Goal: Navigation & Orientation: Find specific page/section

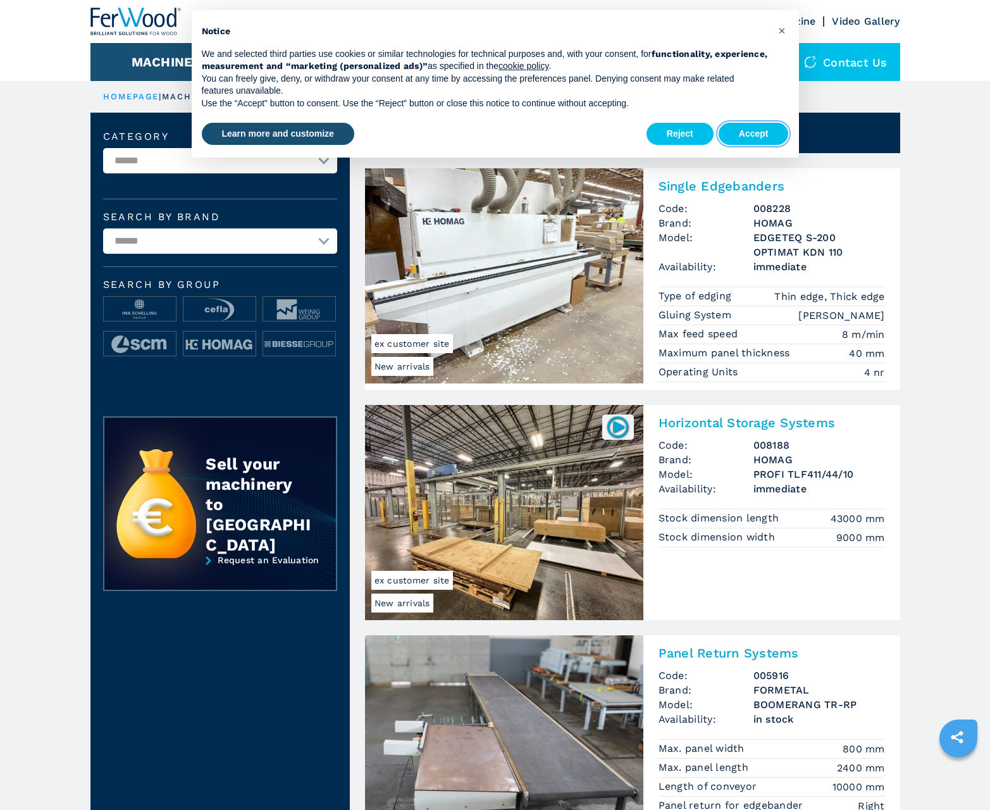
click at [754, 134] on button "Accept" at bounding box center [754, 134] width 70 height 23
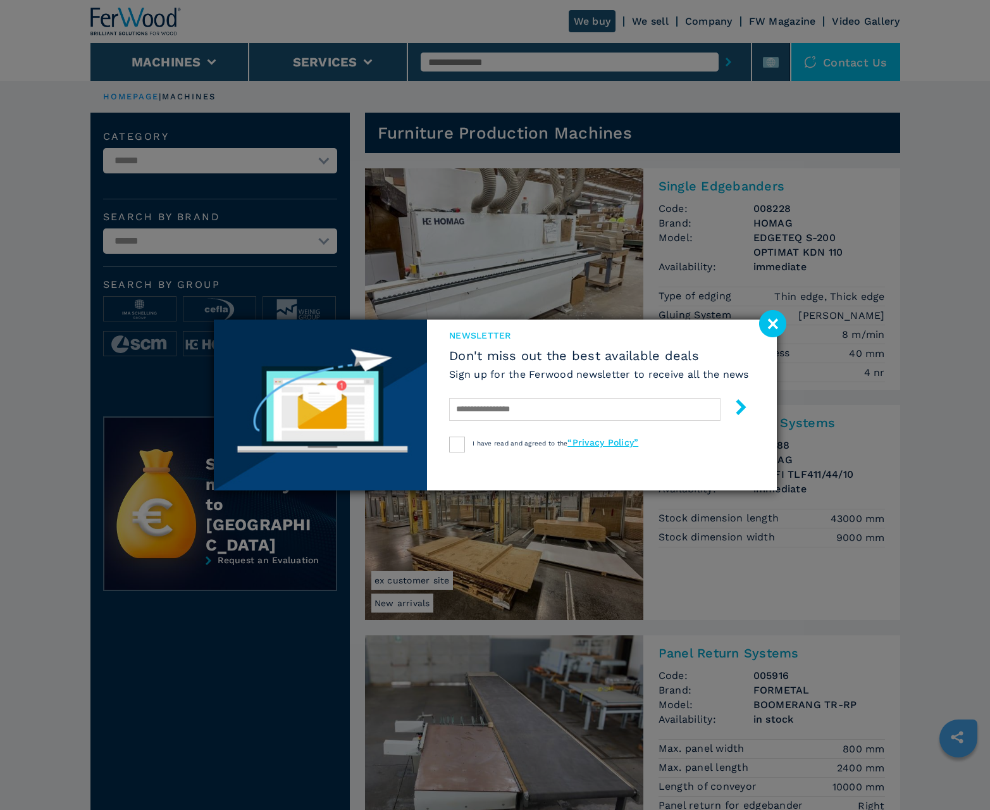
scroll to position [1266, 0]
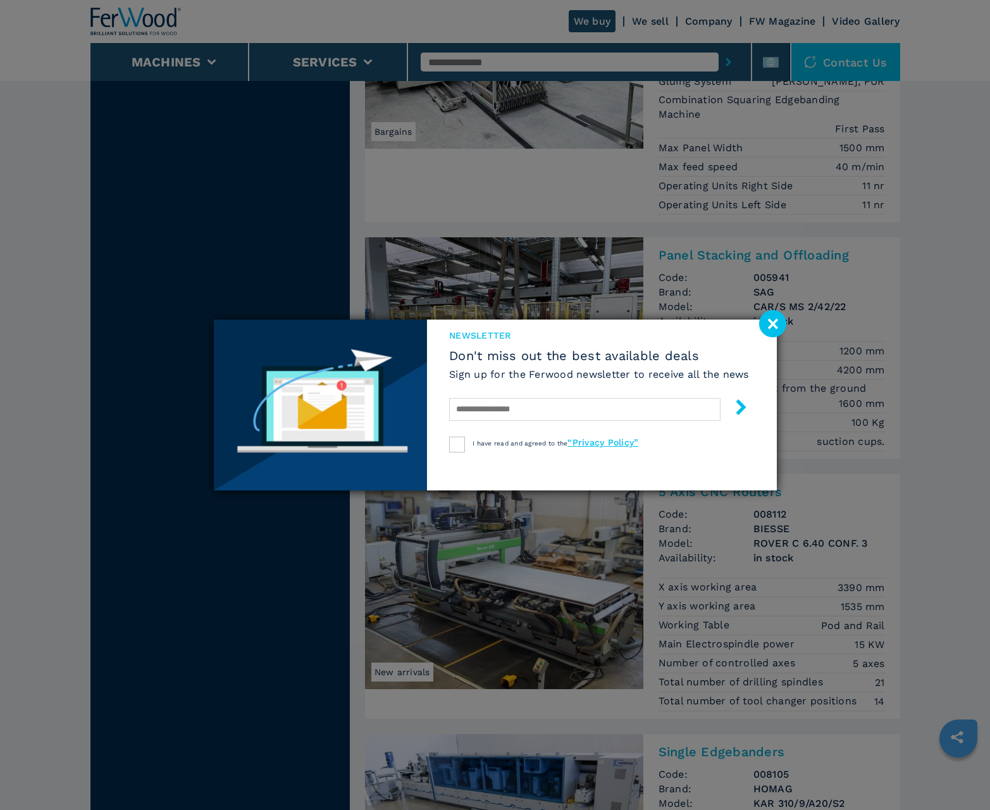
click at [773, 323] on image at bounding box center [772, 323] width 27 height 27
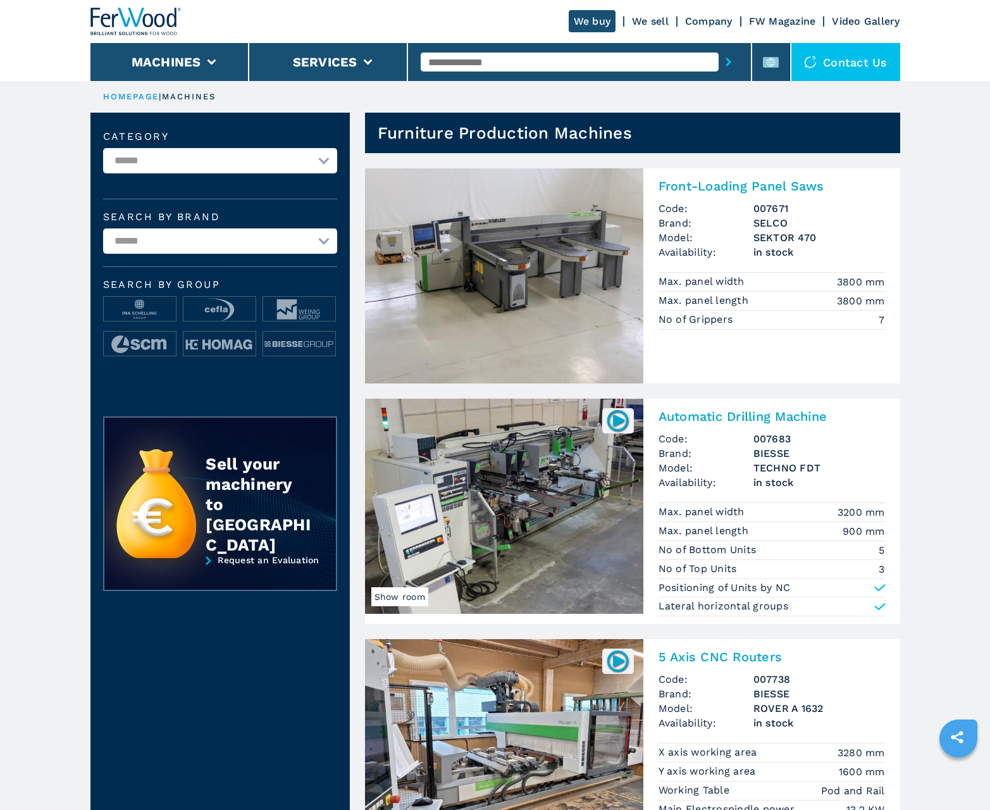
scroll to position [1266, 0]
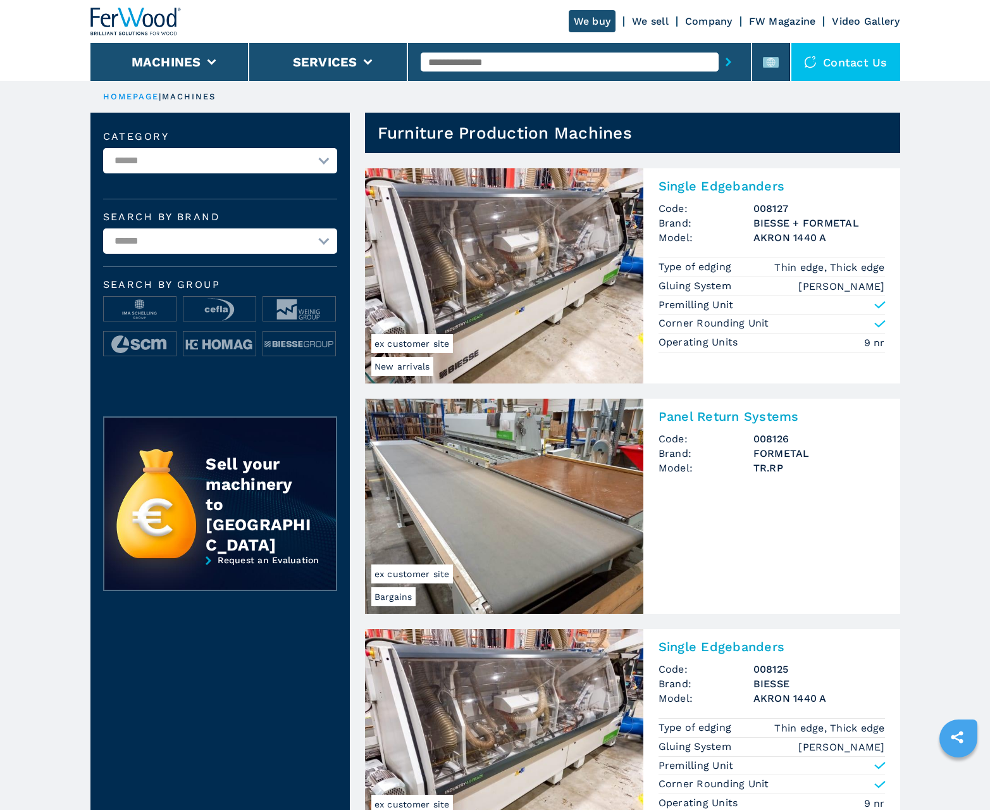
scroll to position [1266, 0]
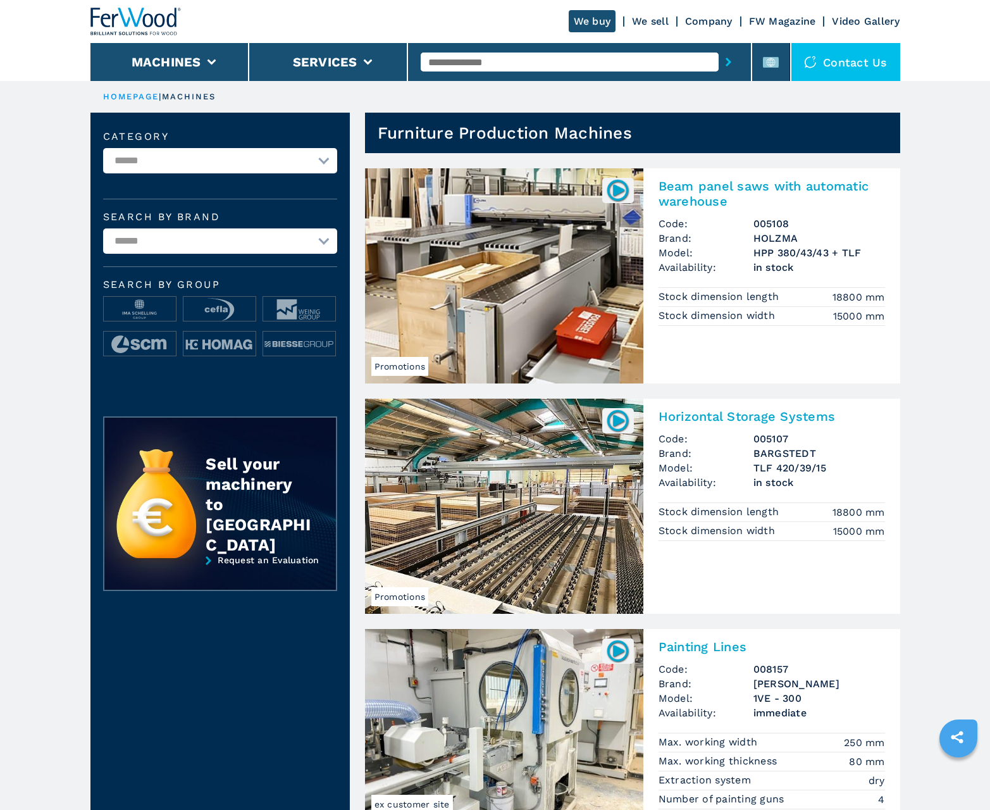
scroll to position [1266, 0]
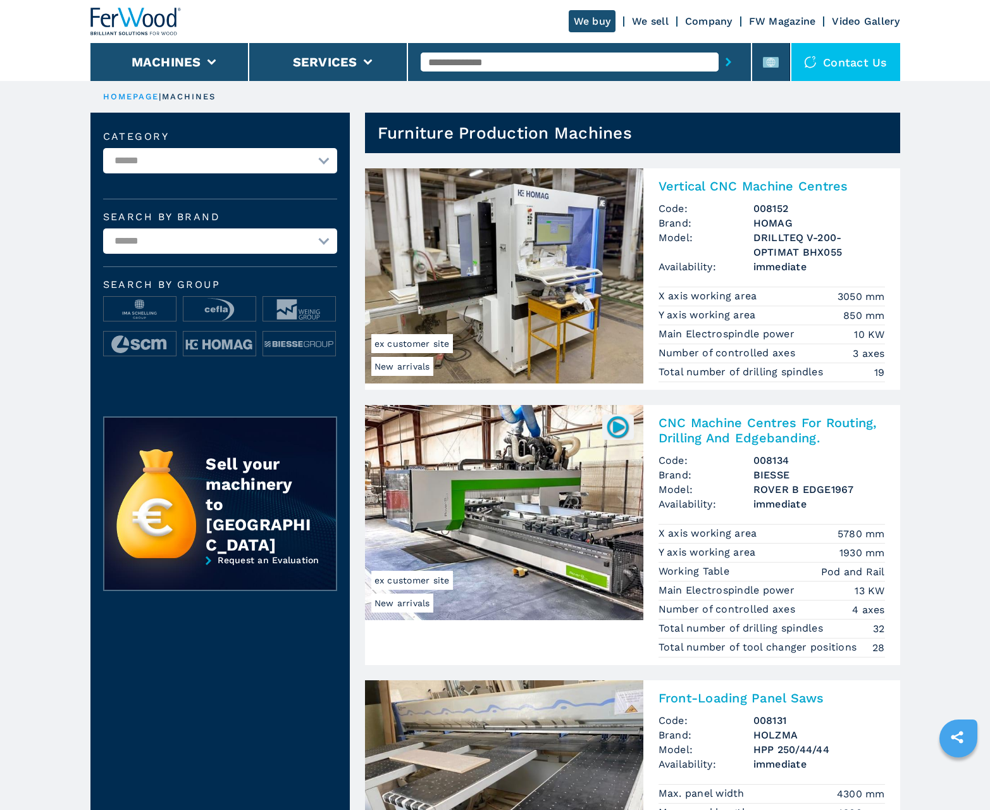
scroll to position [1266, 0]
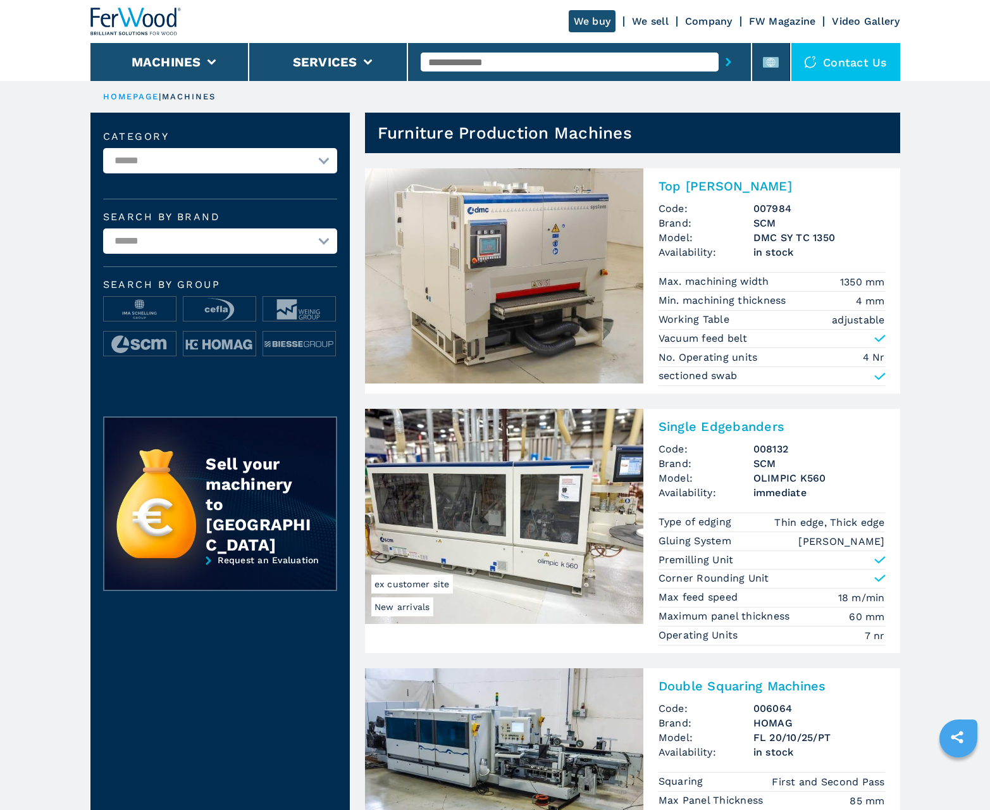
scroll to position [1266, 0]
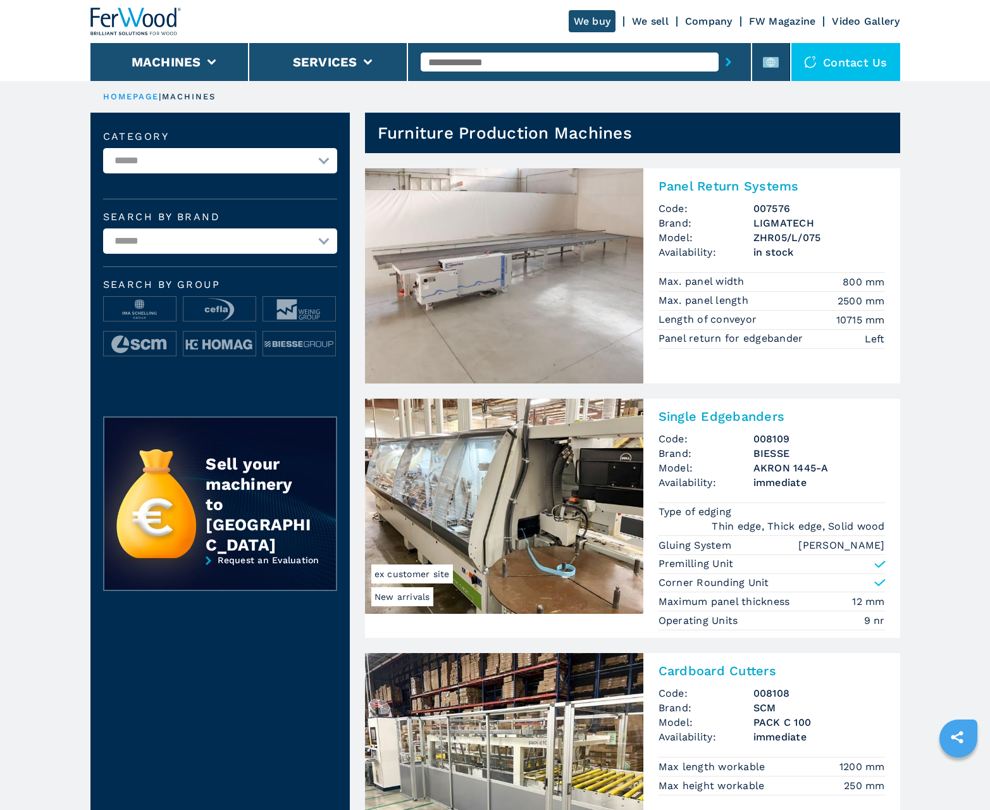
scroll to position [1266, 0]
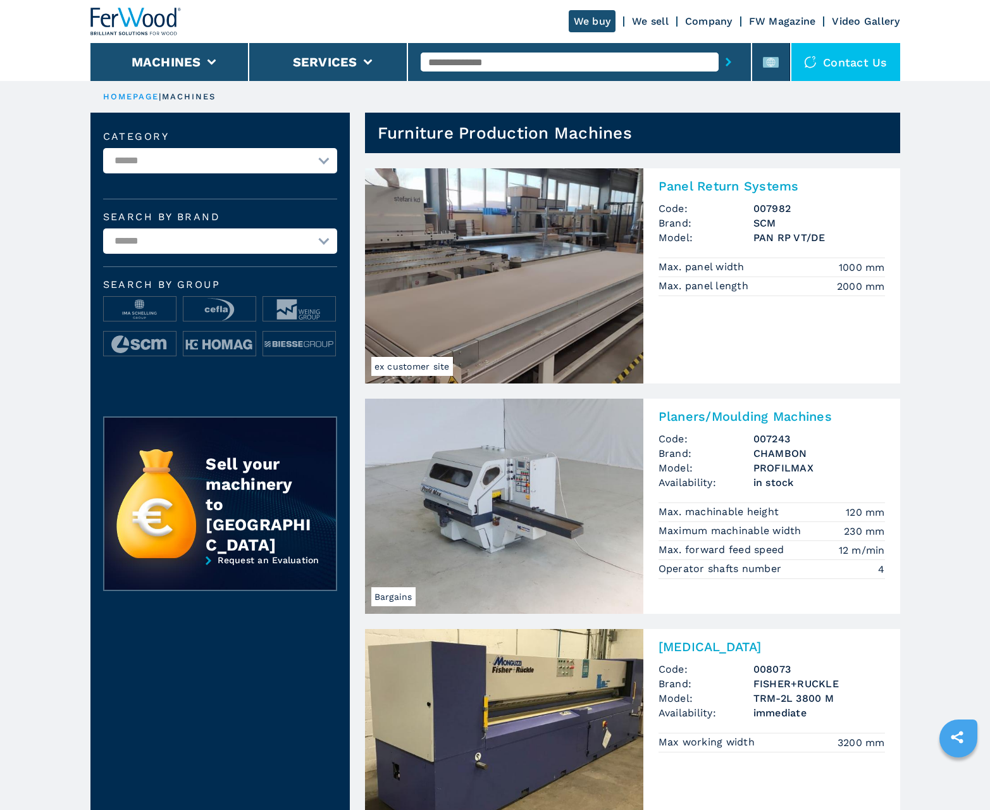
scroll to position [1266, 0]
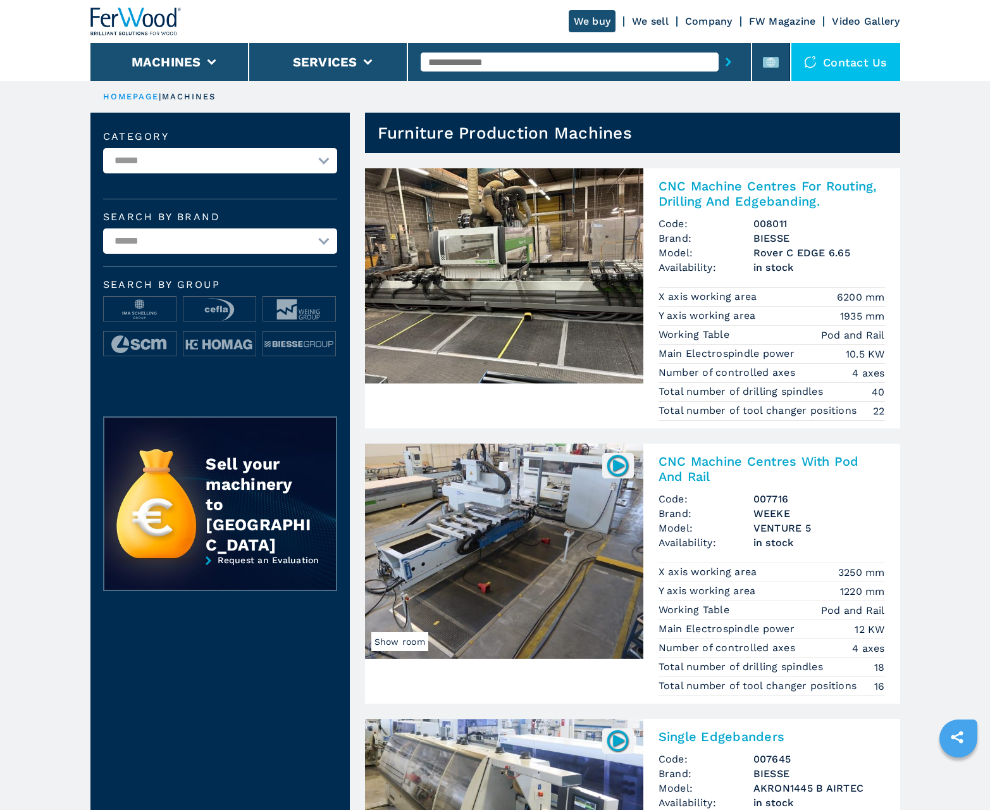
scroll to position [1266, 0]
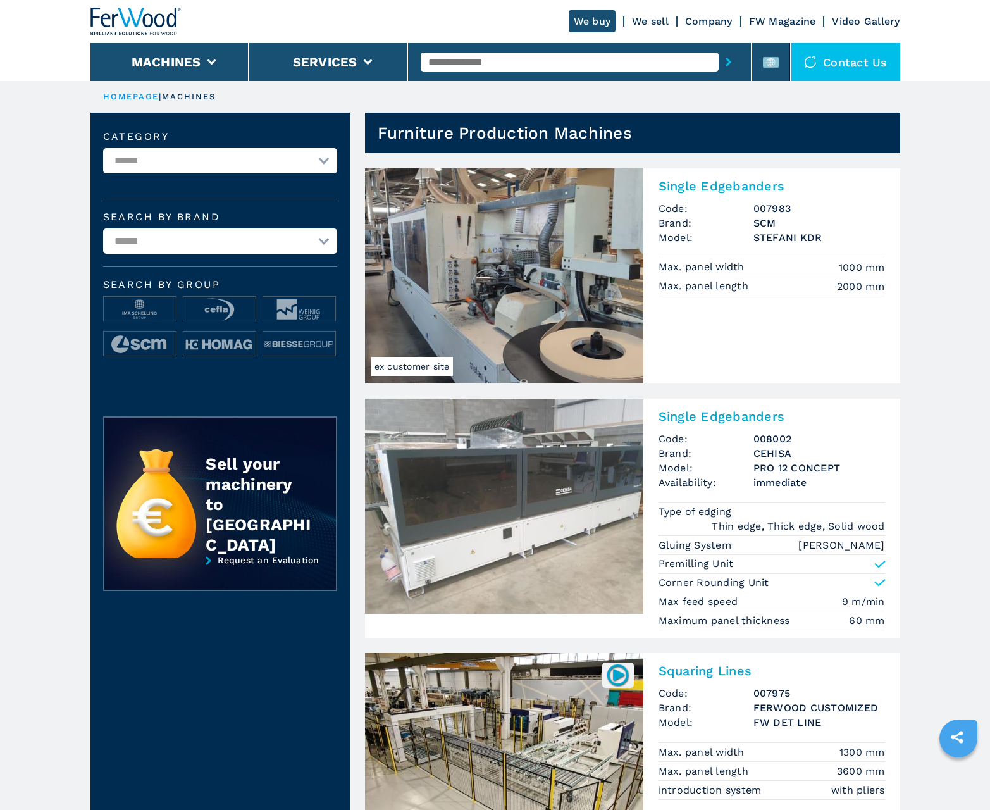
scroll to position [1266, 0]
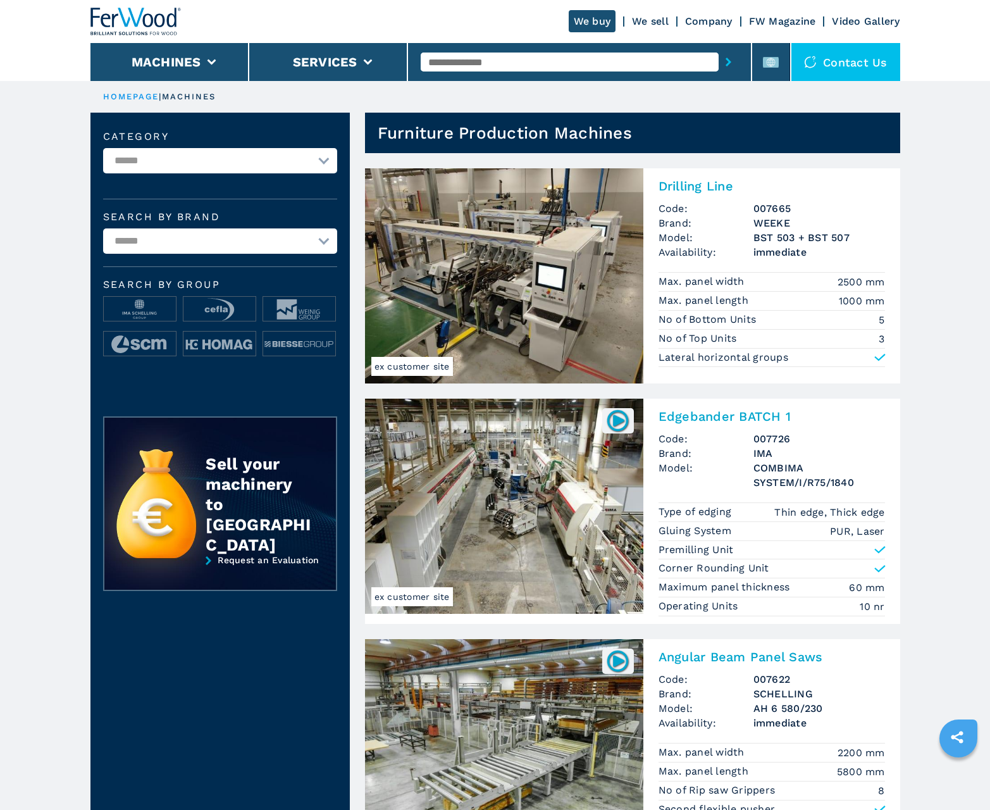
scroll to position [1266, 0]
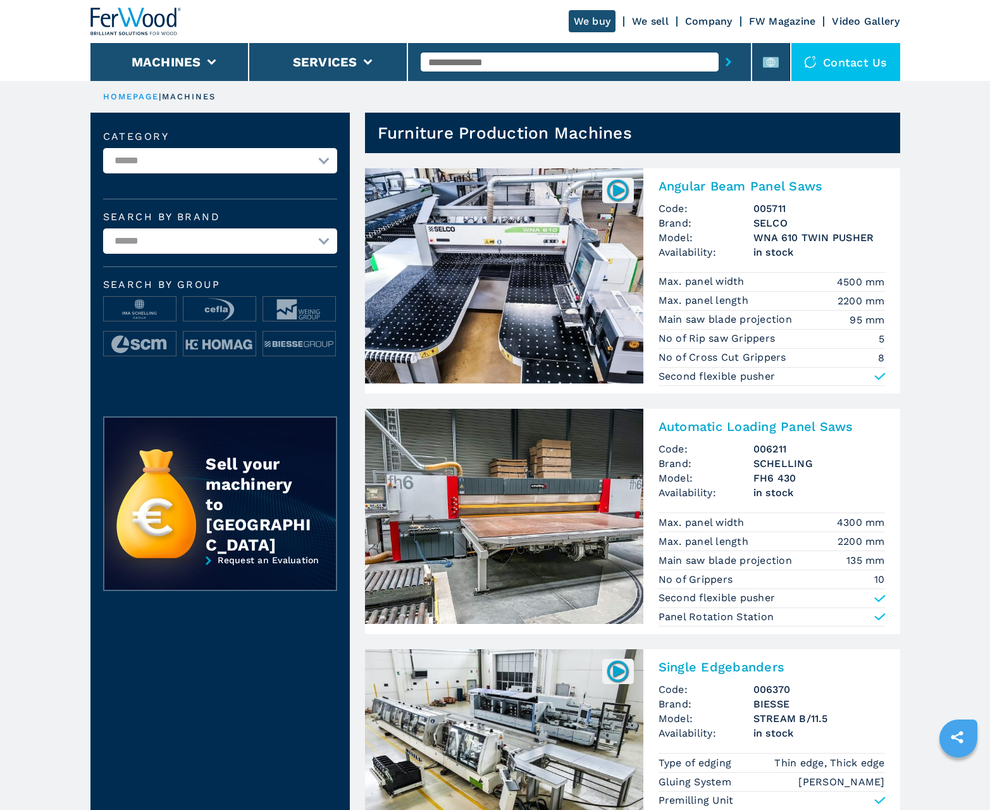
scroll to position [1266, 0]
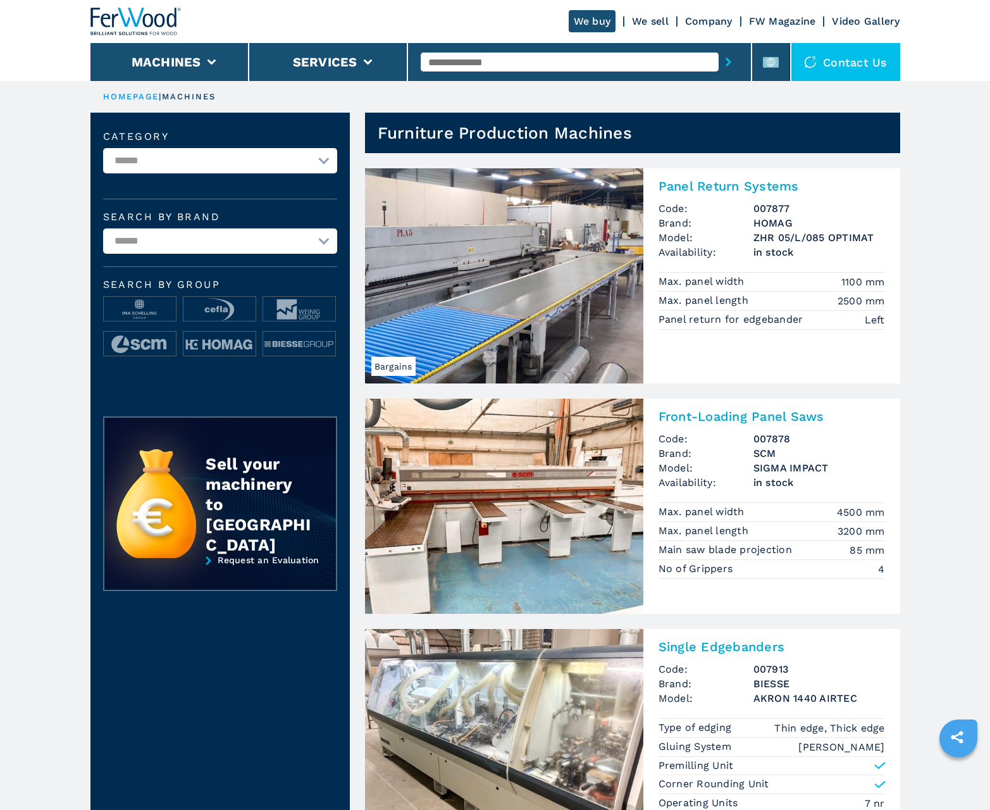
scroll to position [1266, 0]
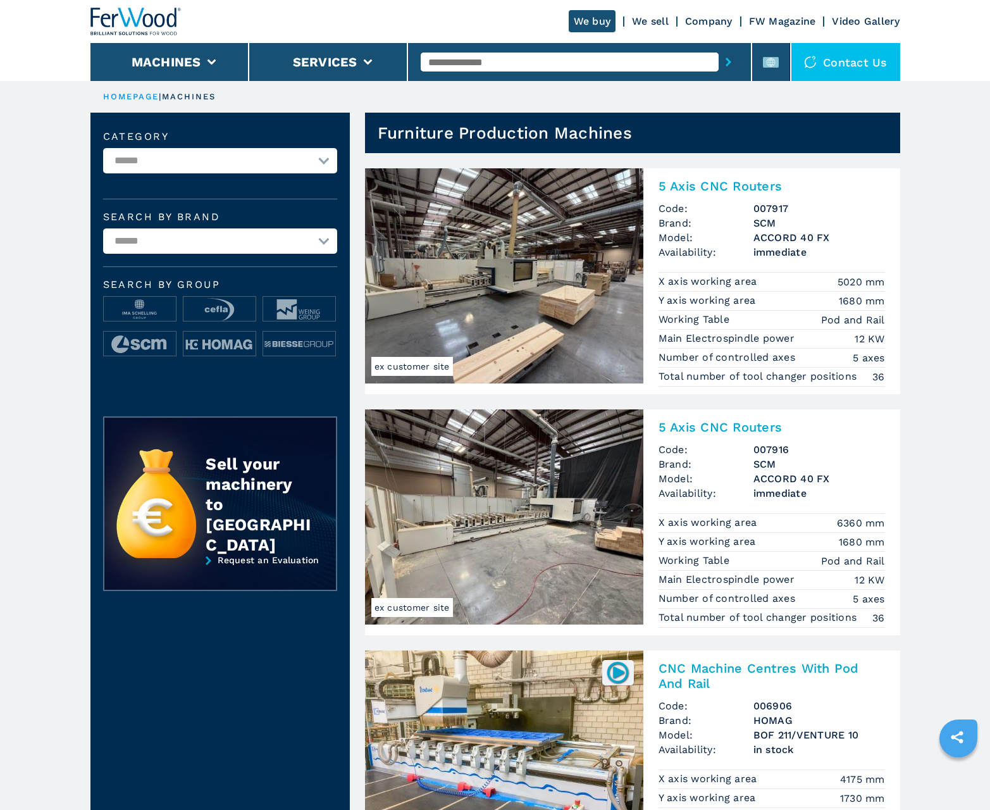
scroll to position [1266, 0]
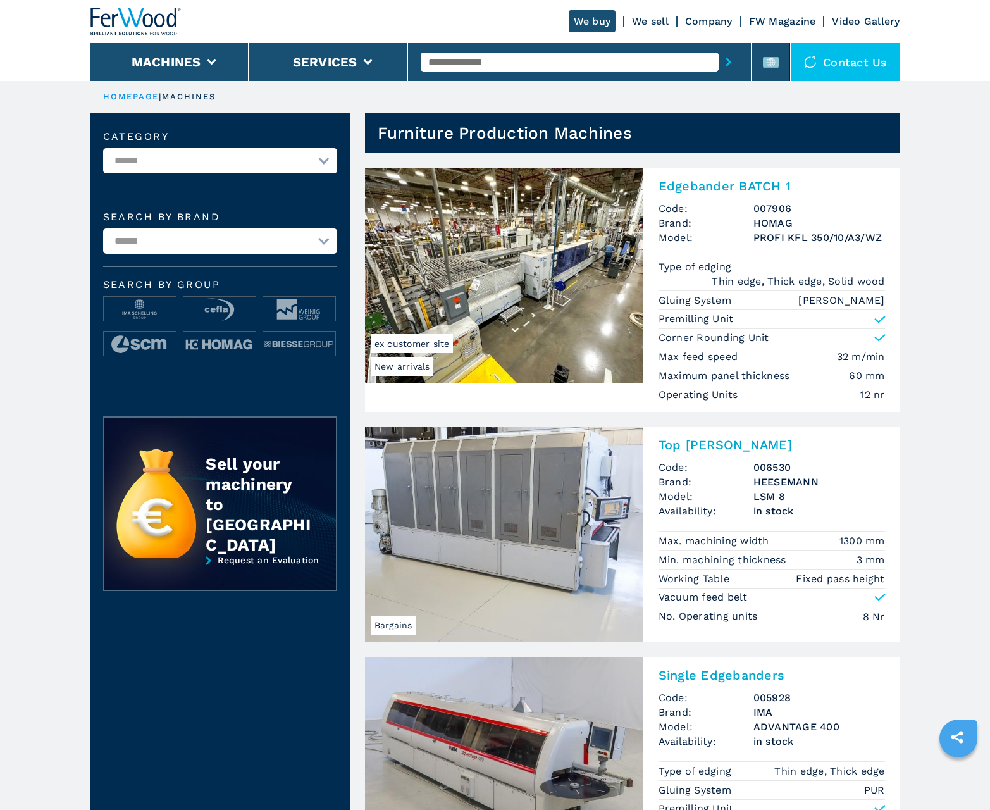
scroll to position [1266, 0]
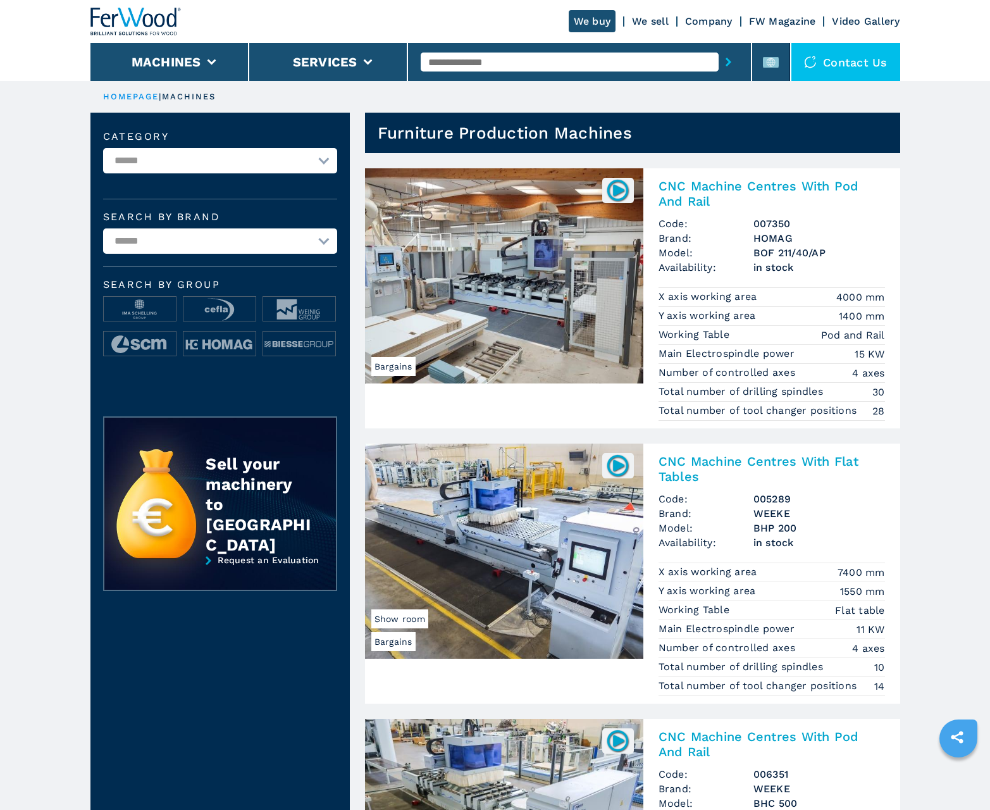
scroll to position [1266, 0]
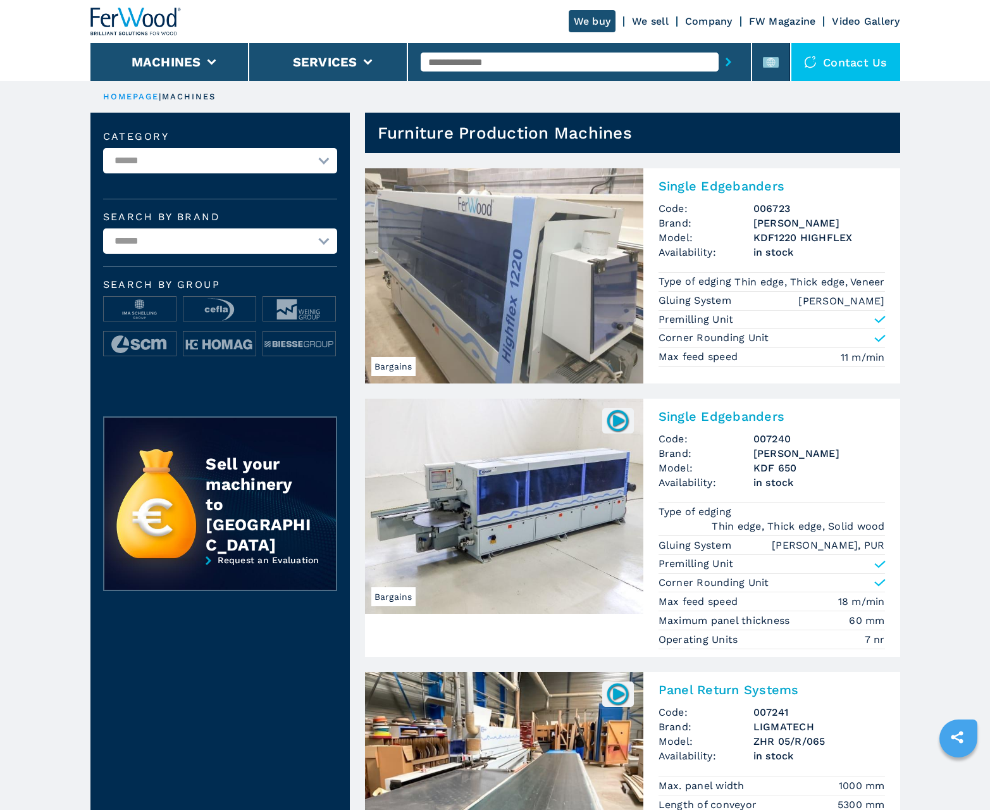
scroll to position [1266, 0]
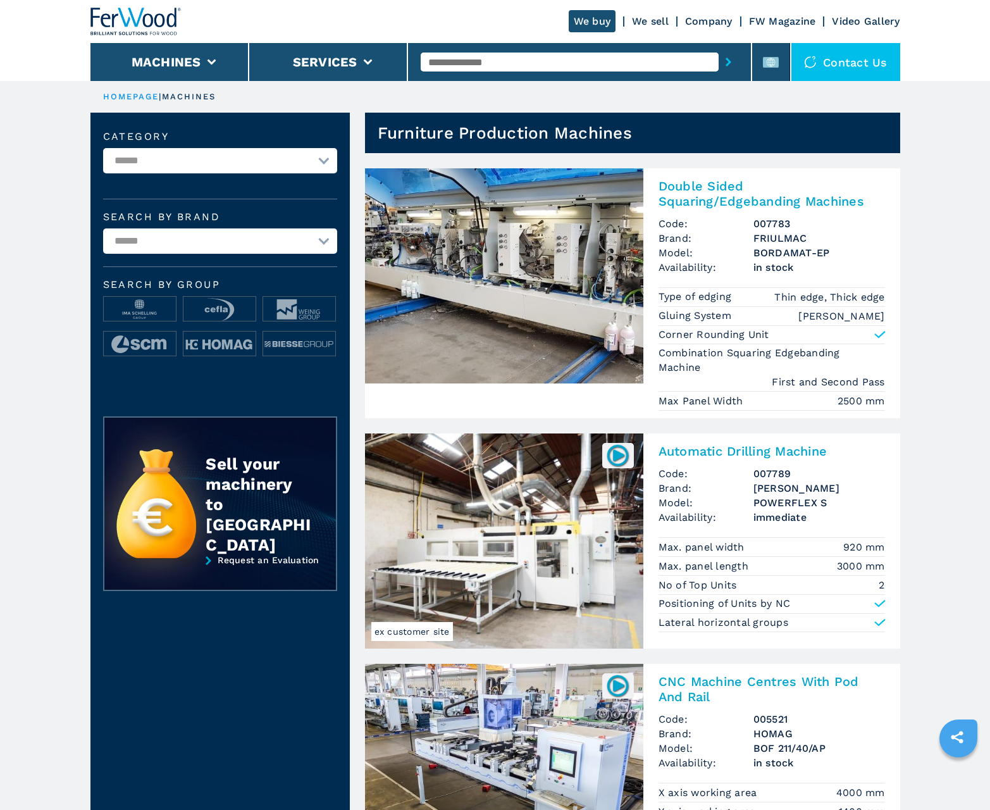
scroll to position [1266, 0]
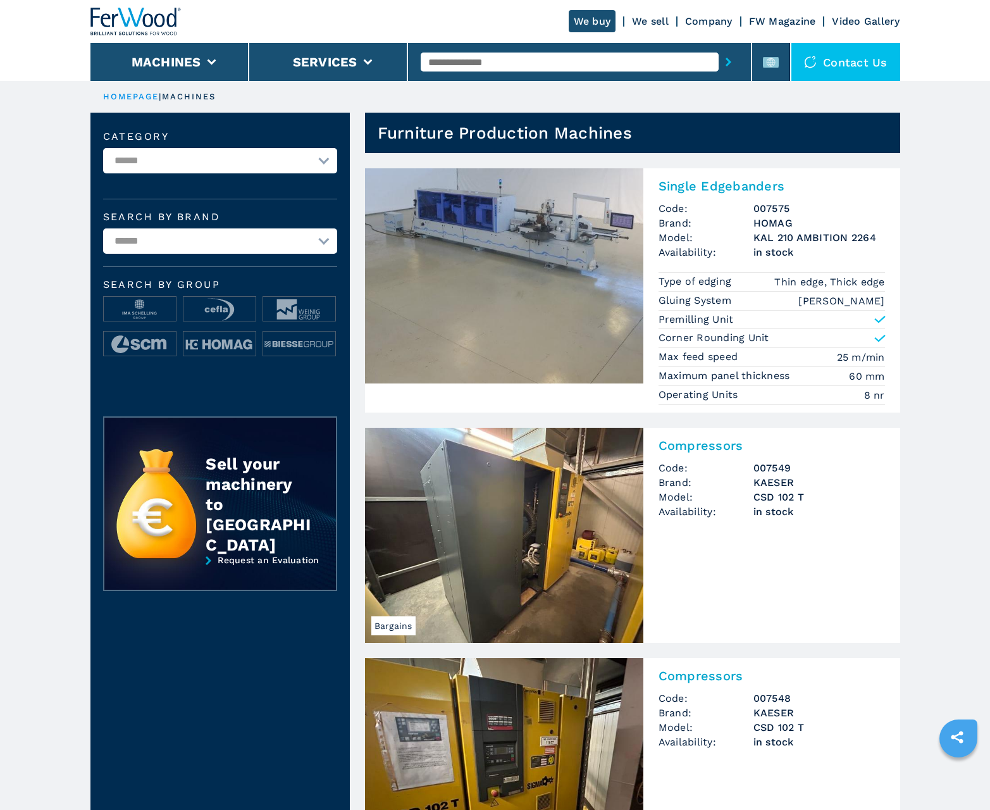
scroll to position [1266, 0]
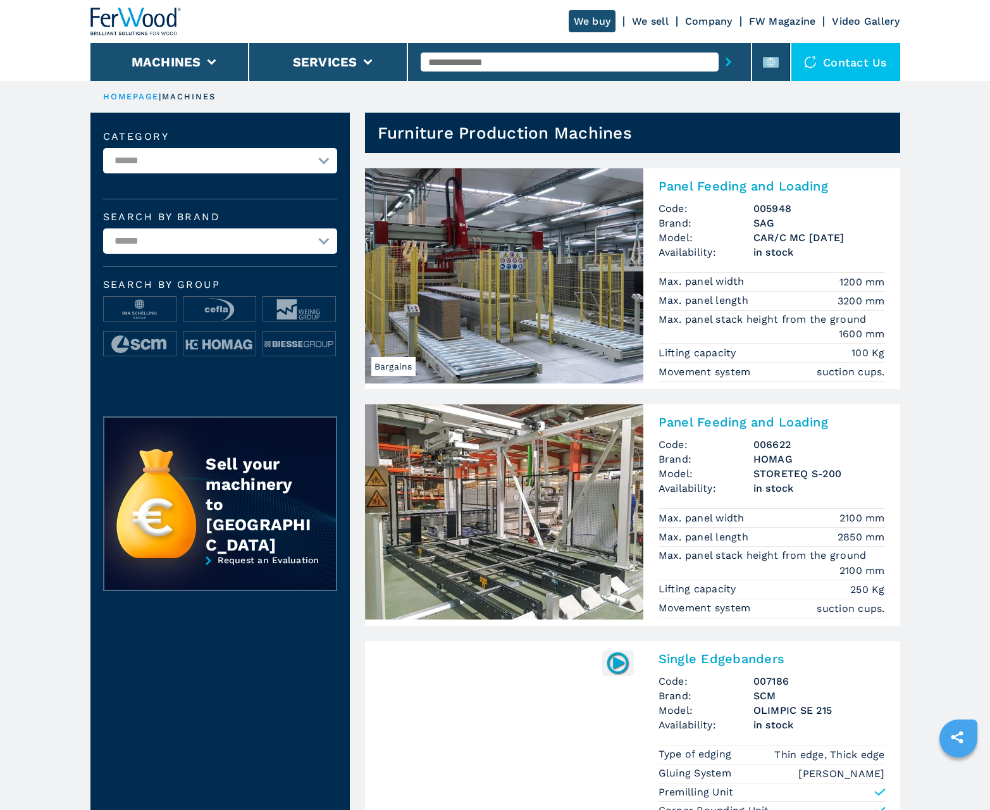
scroll to position [1266, 0]
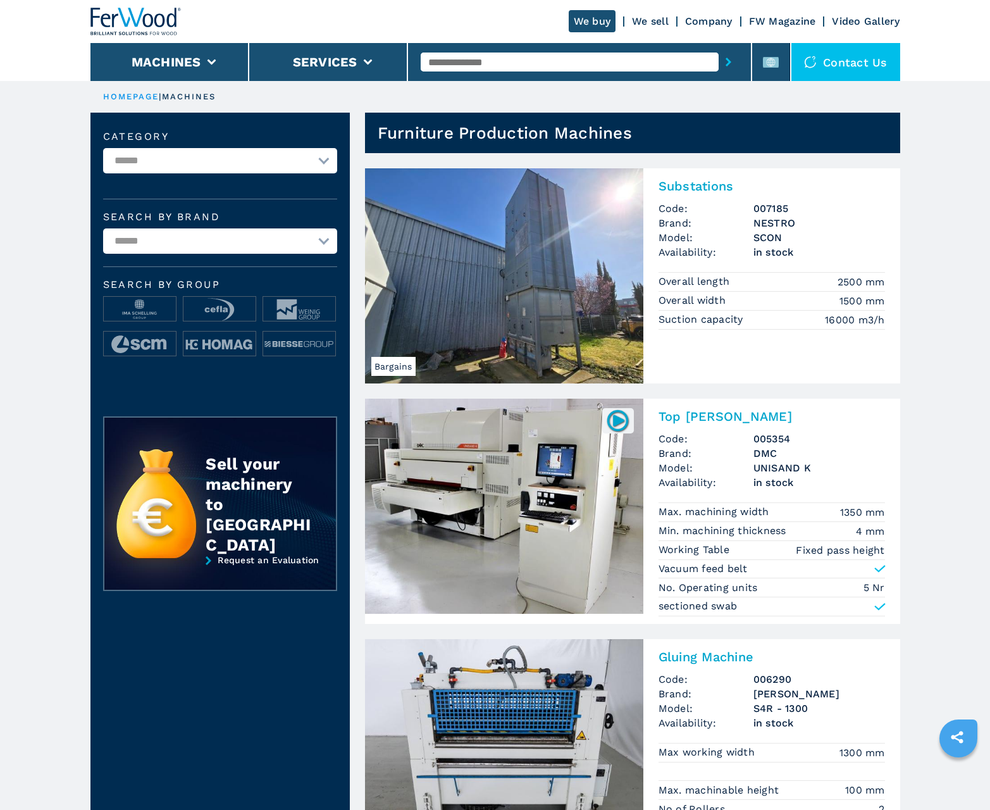
scroll to position [1266, 0]
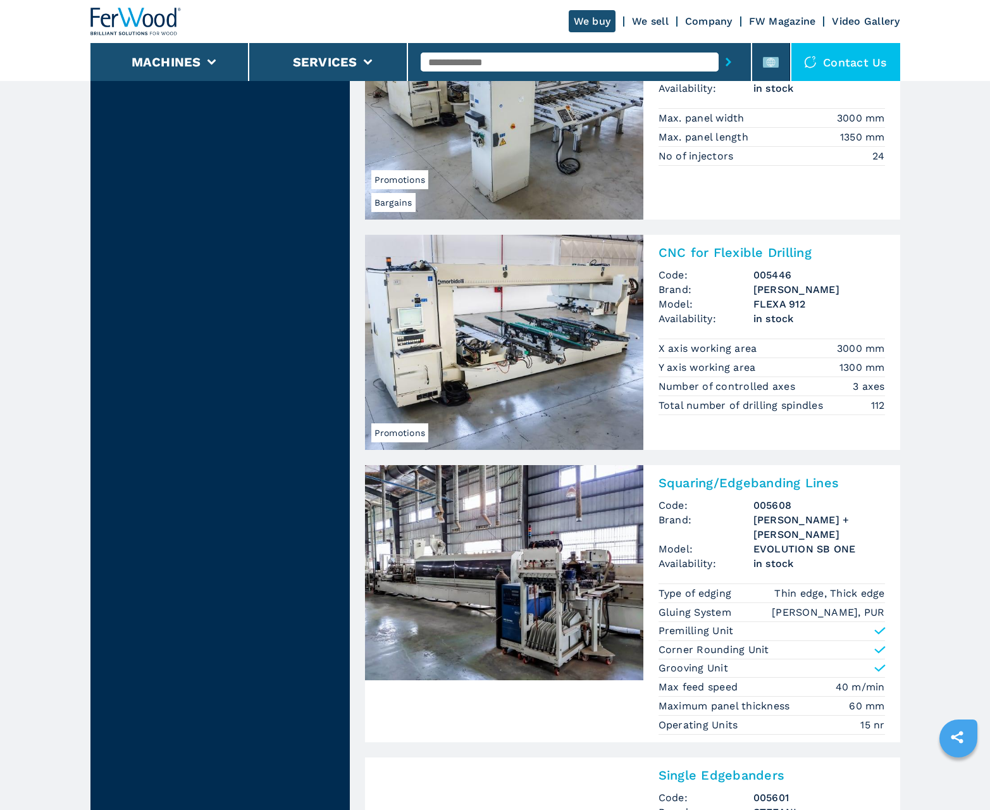
scroll to position [2595, 0]
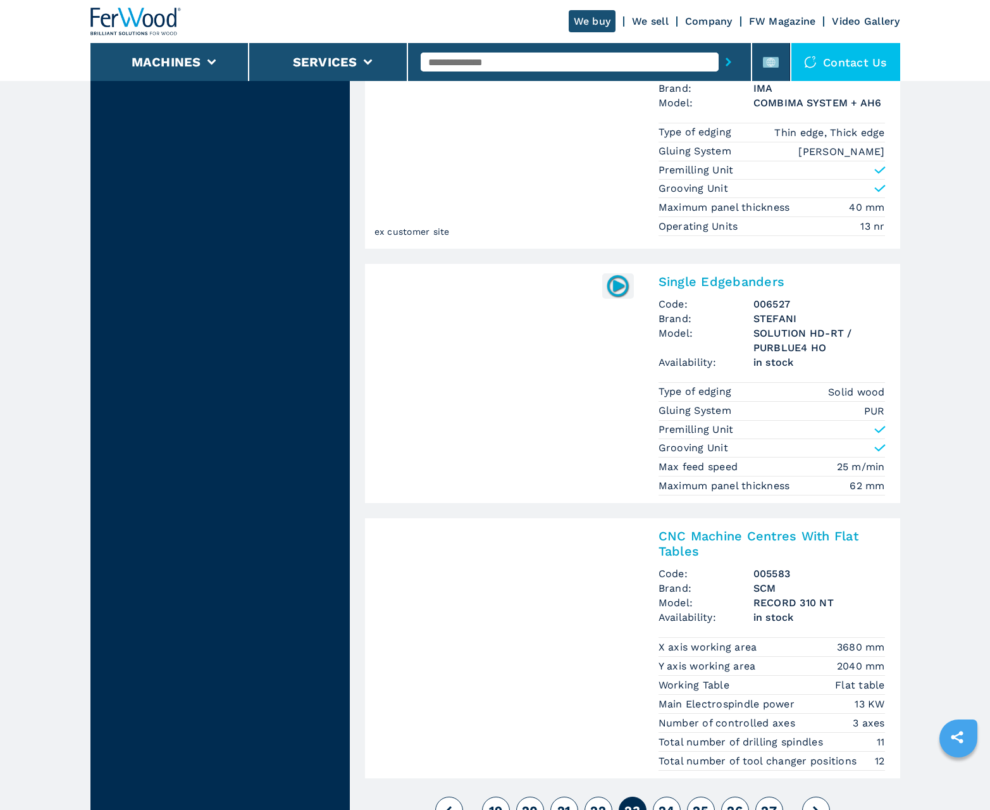
click at [666, 803] on span "24" at bounding box center [667, 810] width 16 height 15
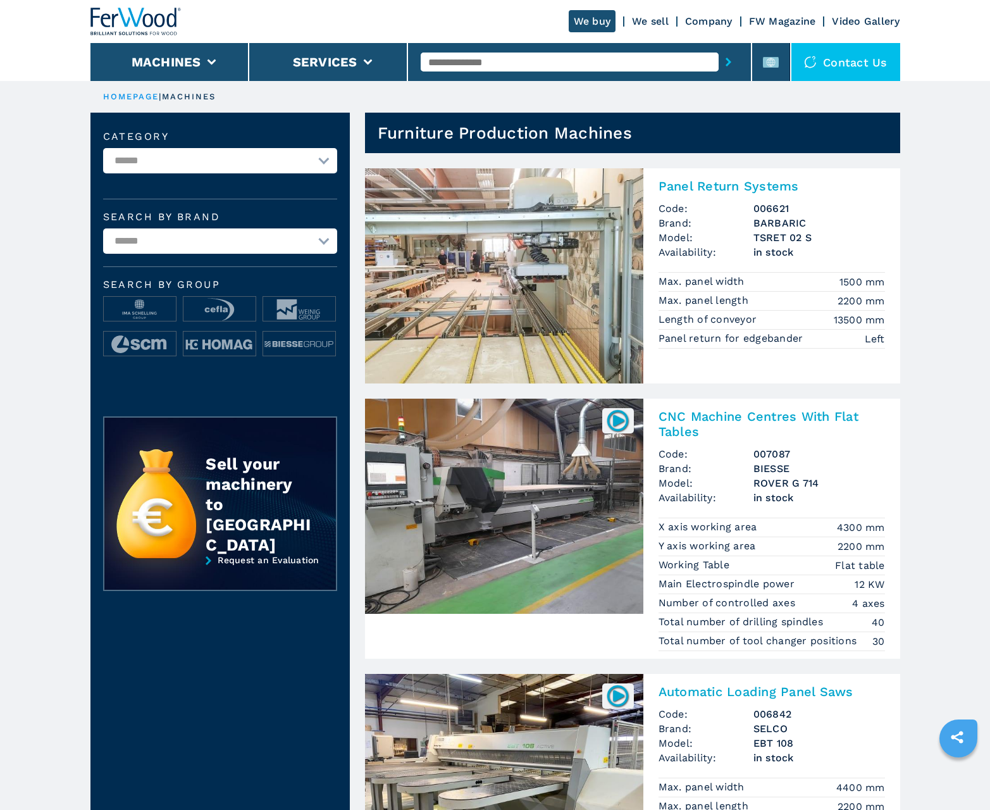
scroll to position [1266, 0]
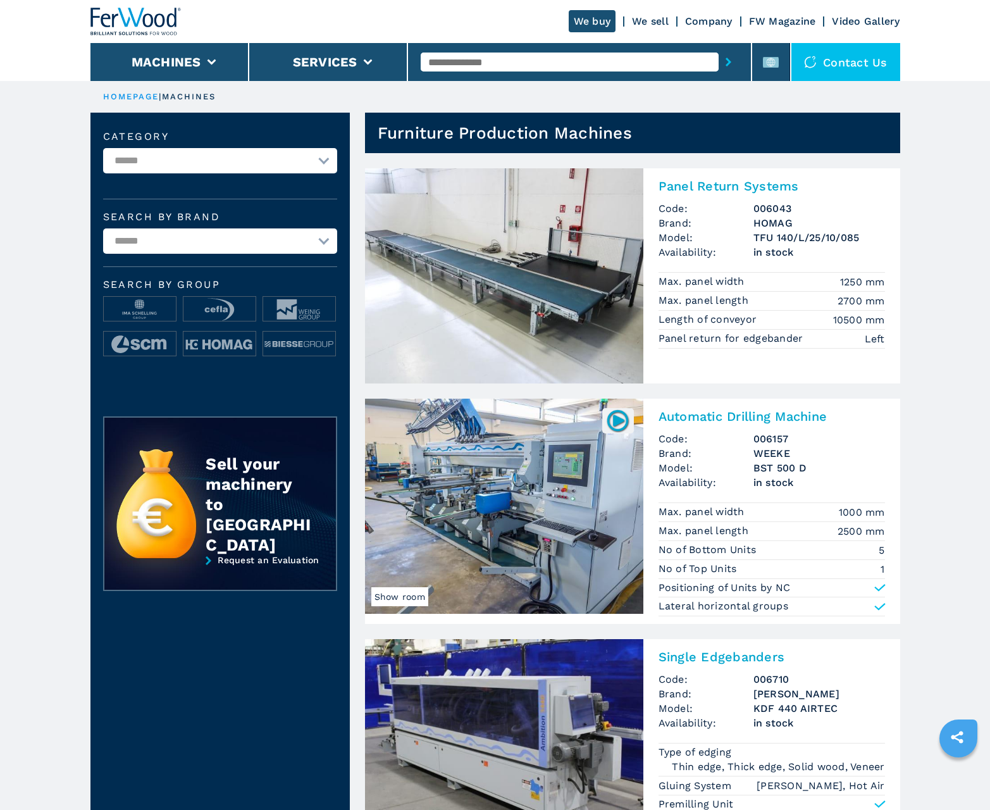
scroll to position [1266, 0]
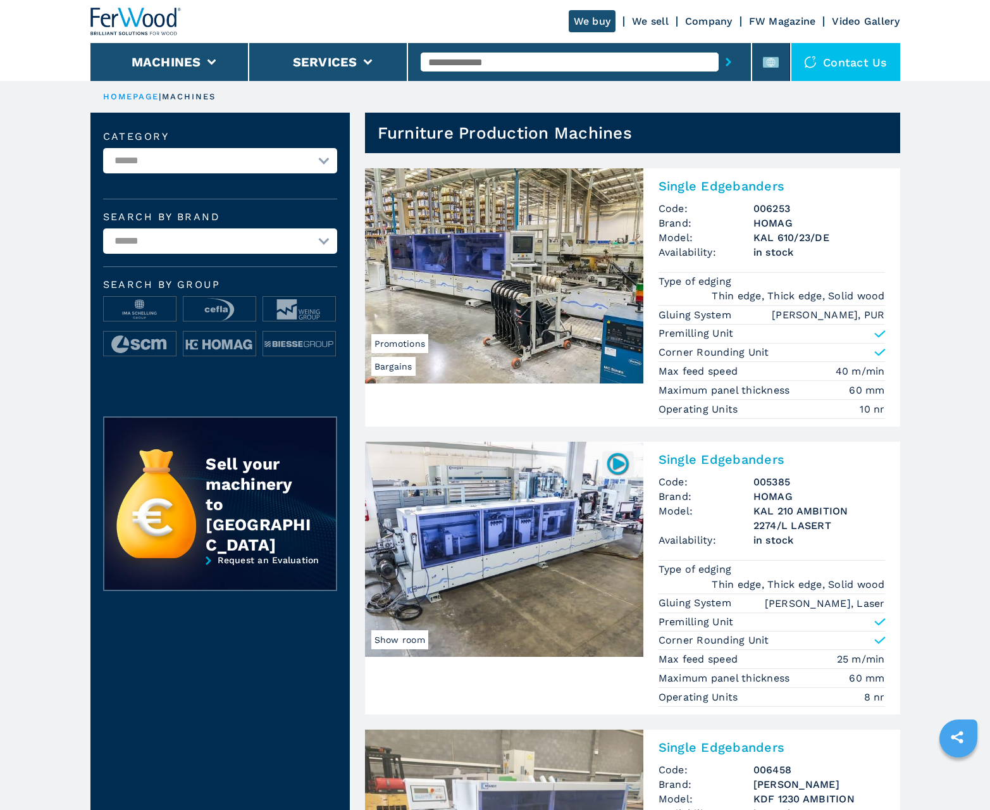
scroll to position [1266, 0]
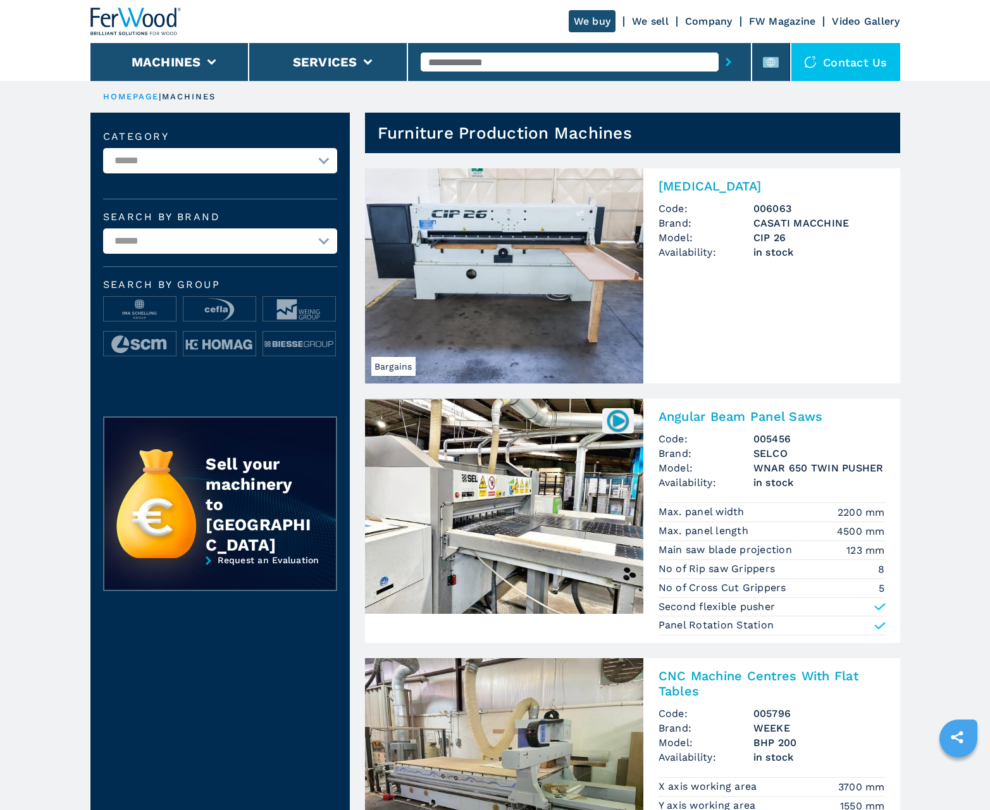
scroll to position [933, 0]
